Goal: Register for event/course

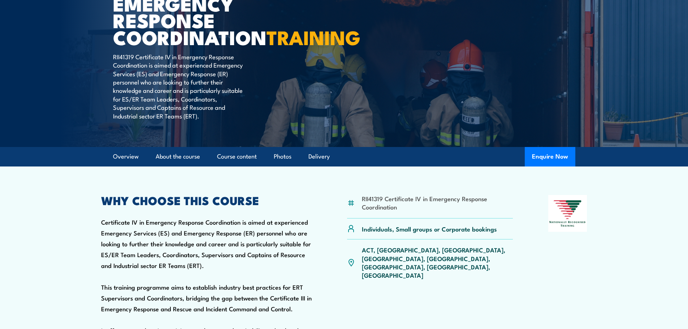
scroll to position [108, 0]
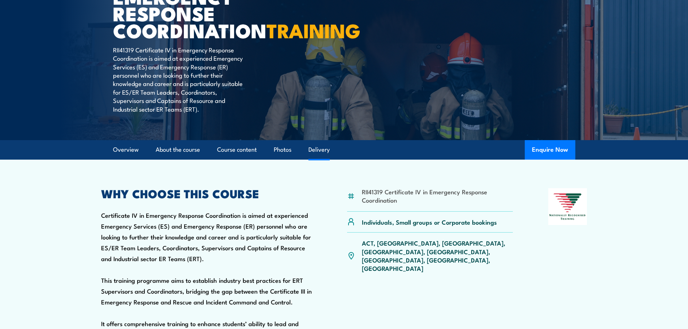
click at [320, 159] on link "Delivery" at bounding box center [318, 149] width 21 height 19
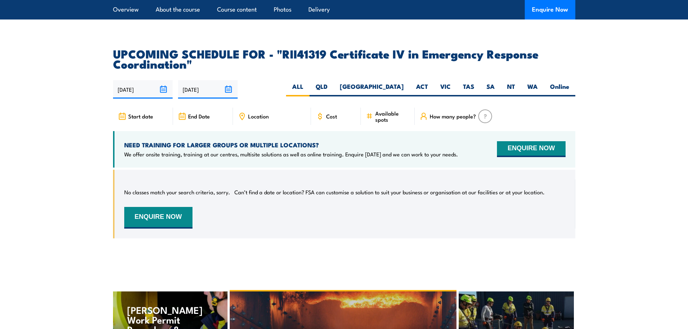
scroll to position [2004, 0]
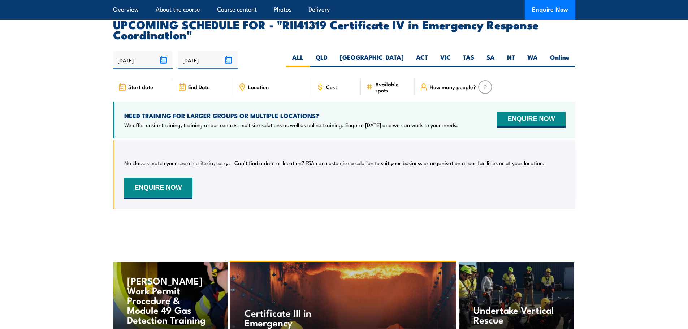
click at [325, 96] on div "Cost" at bounding box center [336, 86] width 50 height 17
click at [328, 90] on span "Cost" at bounding box center [331, 87] width 11 height 6
click at [401, 67] on label "[GEOGRAPHIC_DATA]" at bounding box center [372, 60] width 76 height 14
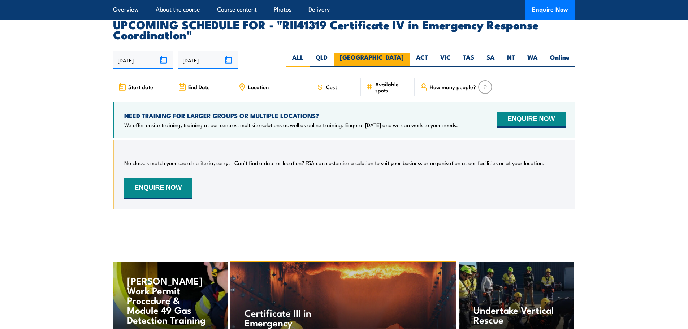
click at [404, 58] on input "[GEOGRAPHIC_DATA]" at bounding box center [406, 55] width 5 height 5
radio input "true"
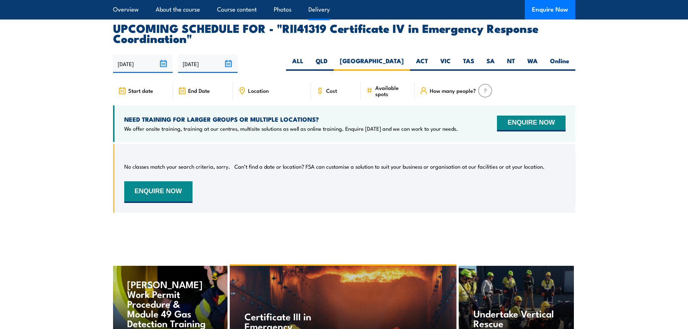
scroll to position [1894, 0]
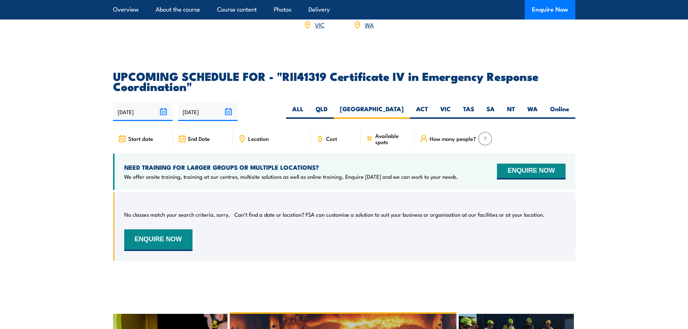
scroll to position [1808, 0]
